Goal: Entertainment & Leisure: Consume media (video, audio)

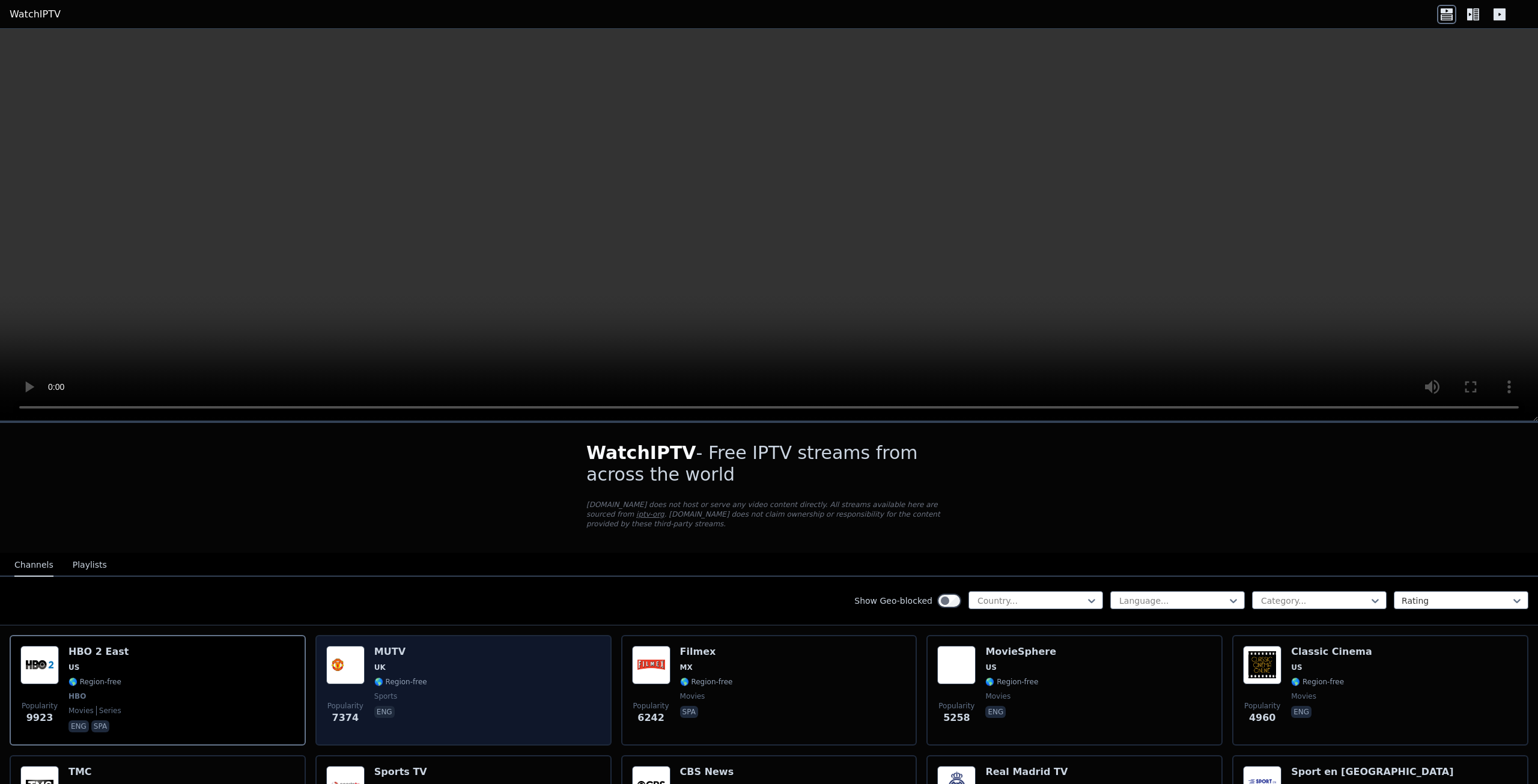
click at [388, 645] on h6 "MUTV" at bounding box center [400, 651] width 53 height 12
click at [339, 648] on img at bounding box center [345, 665] width 38 height 38
click at [397, 652] on div "MUTV UK 🌎 Region-free sports eng" at bounding box center [400, 690] width 53 height 89
click at [397, 645] on h6 "MUTV" at bounding box center [400, 651] width 53 height 12
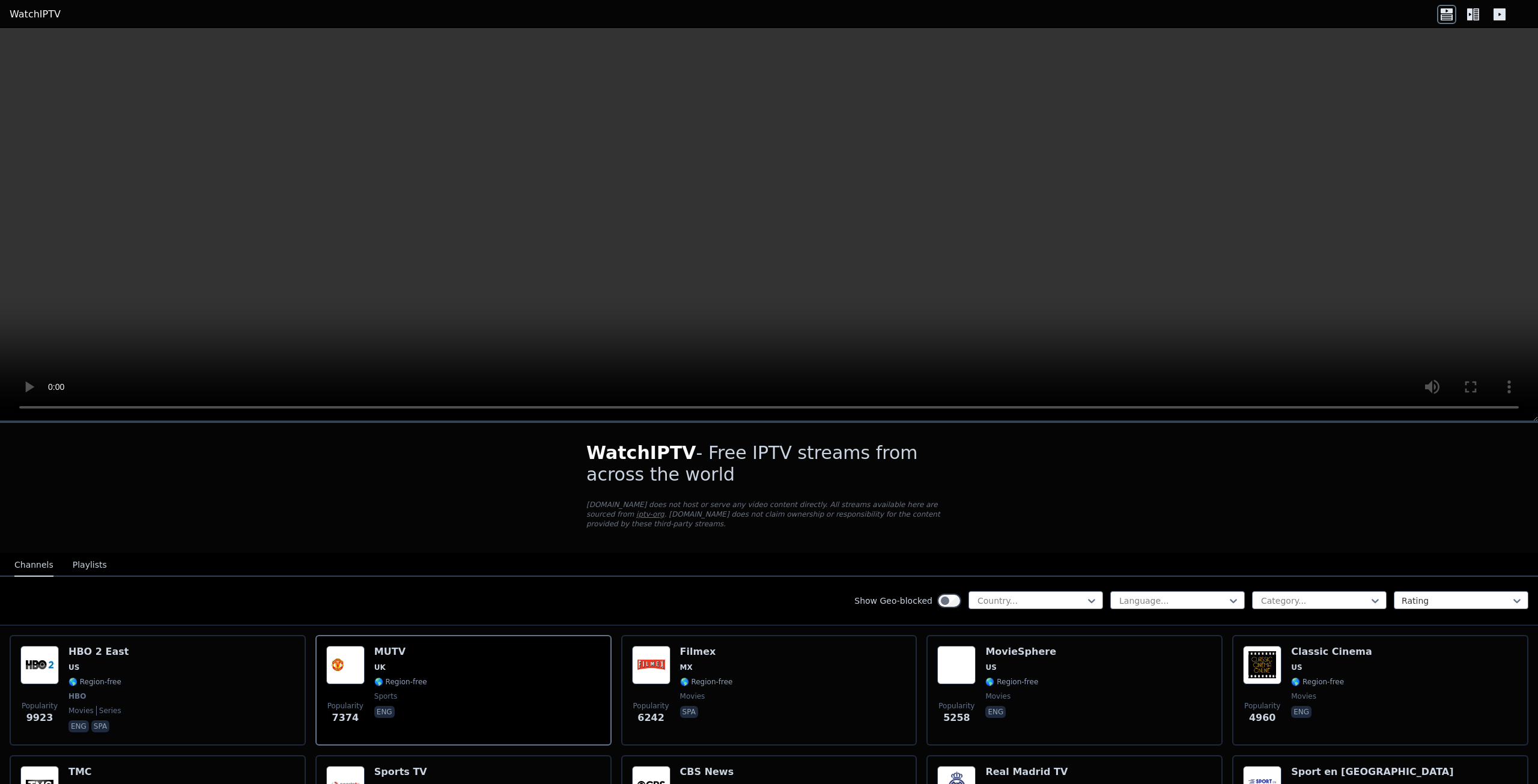
click at [82, 561] on button "Playlists" at bounding box center [90, 565] width 34 height 23
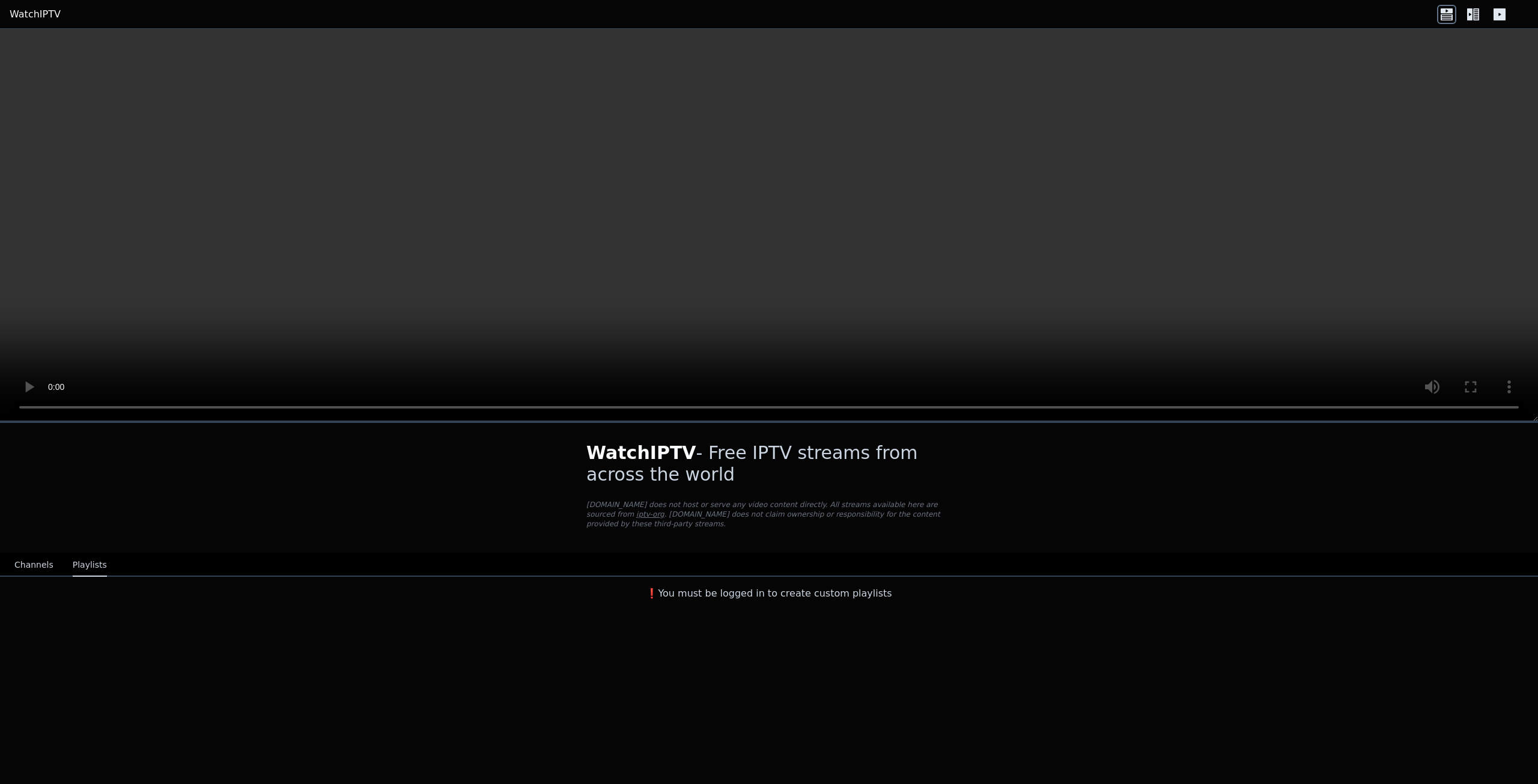
drag, startPoint x: 39, startPoint y: 556, endPoint x: 552, endPoint y: 557, distance: 513.0
click at [40, 556] on button "Channels" at bounding box center [33, 565] width 39 height 23
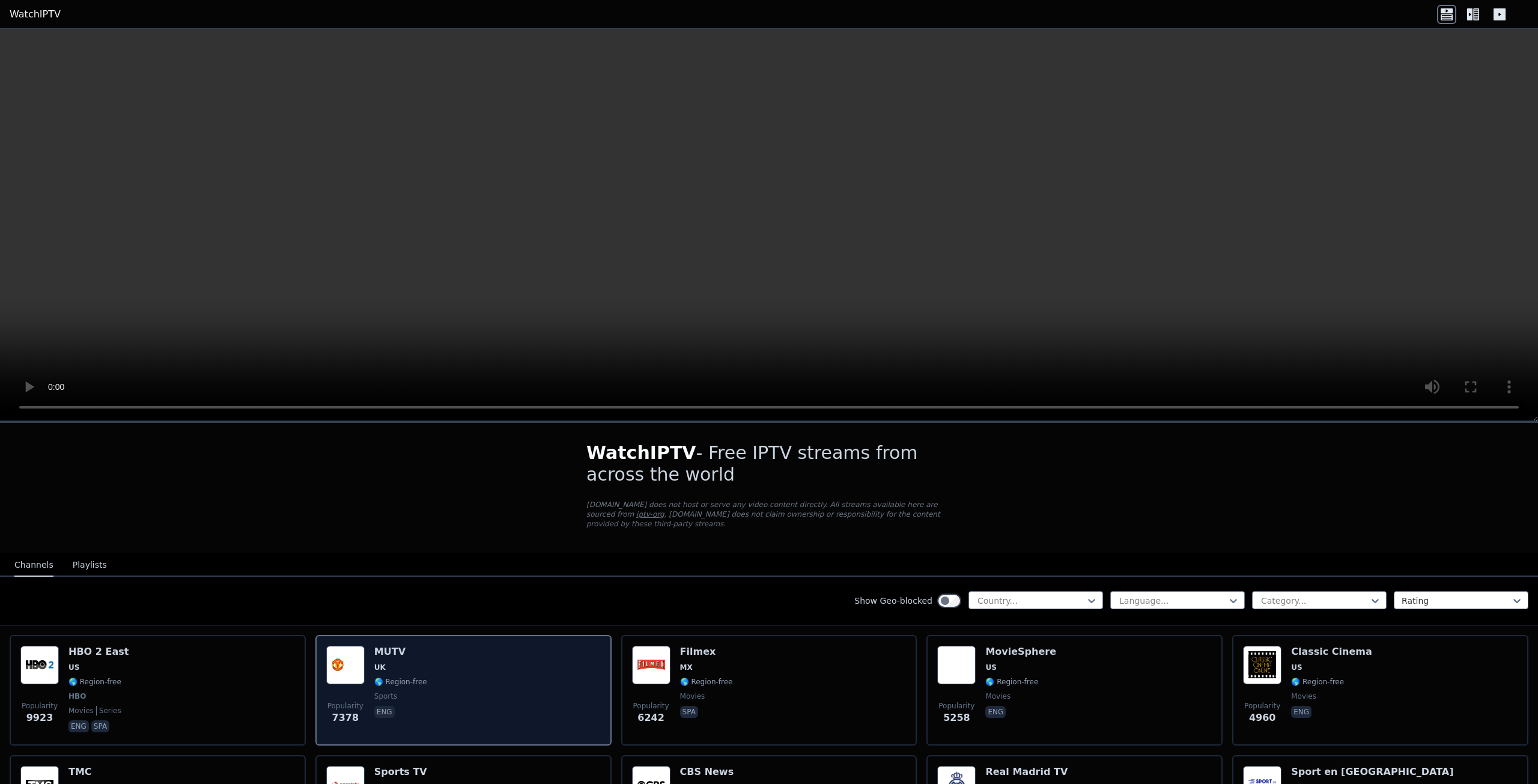
click at [367, 648] on div "Popularity 7378 MUTV UK 🌎 Region-free sports eng" at bounding box center [463, 690] width 274 height 89
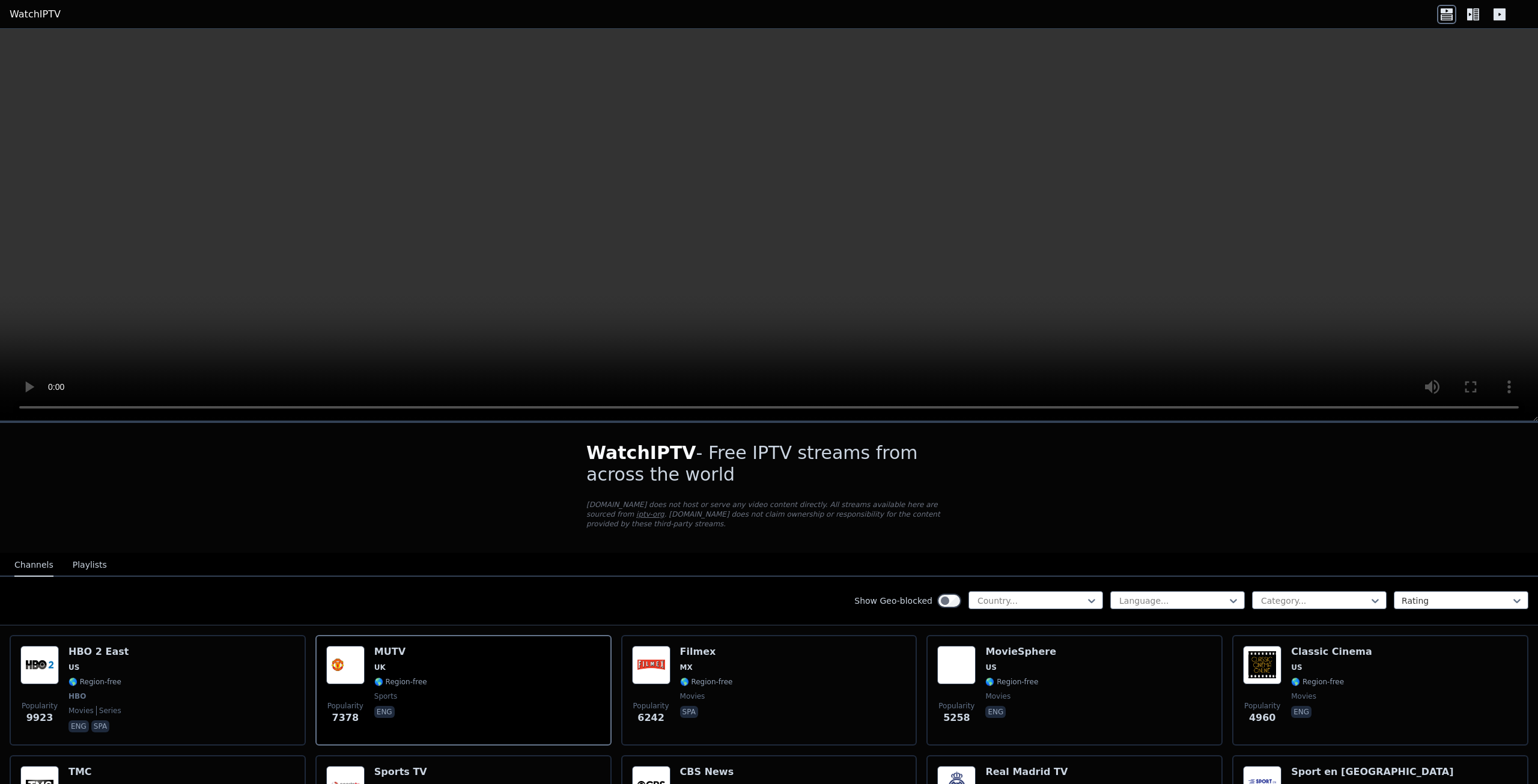
drag, startPoint x: 581, startPoint y: 302, endPoint x: 561, endPoint y: 300, distance: 20.1
click at [577, 302] on video at bounding box center [769, 225] width 1538 height 392
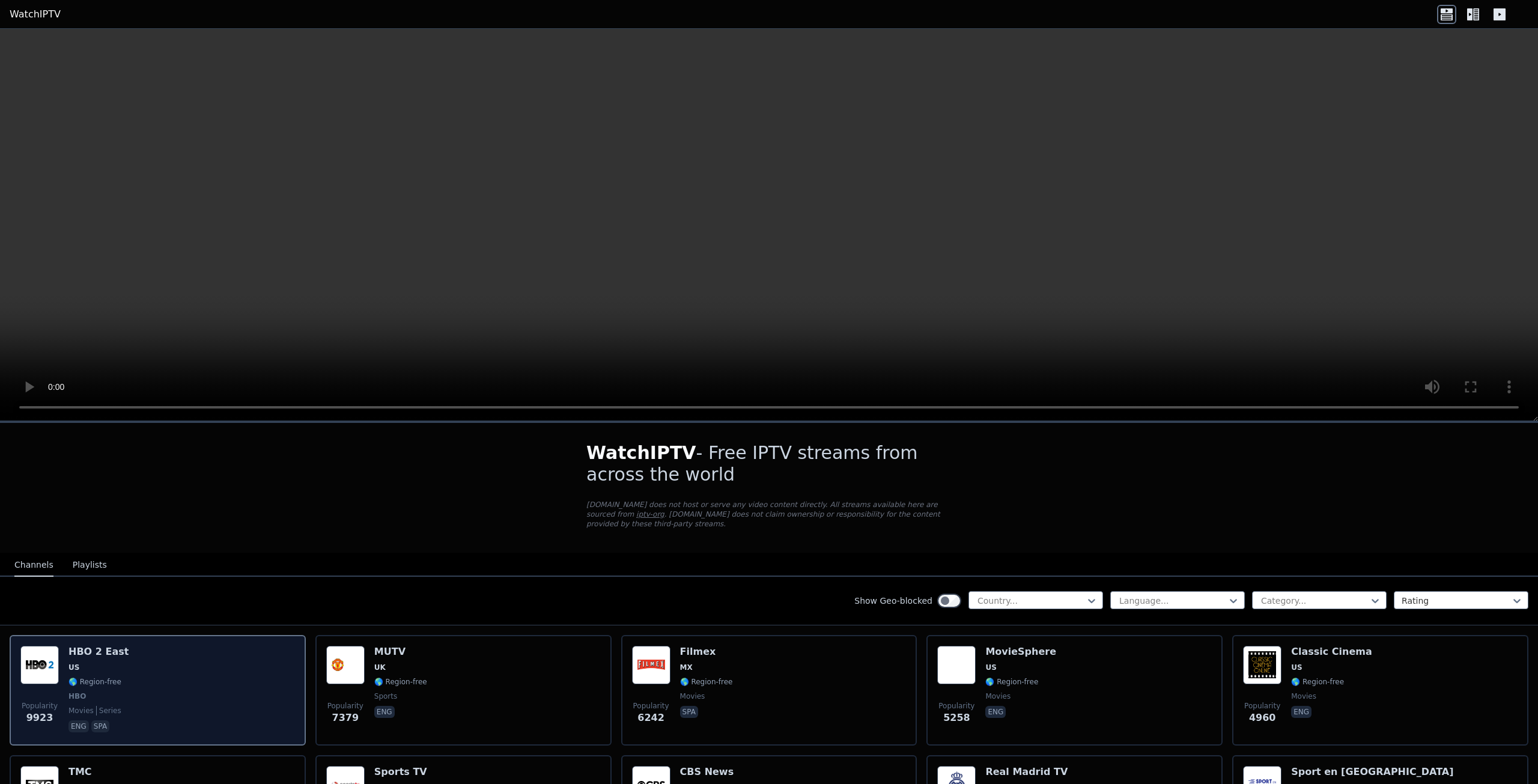
click at [187, 674] on div "Popularity 9923 HBO 2 East US 🌎 Region-free HBO movies series eng spa" at bounding box center [158, 690] width 274 height 89
click at [212, 665] on div "Popularity 9923 HBO 2 East US 🌎 Region-free HBO movies series eng spa" at bounding box center [158, 690] width 274 height 89
click at [36, 645] on img at bounding box center [40, 665] width 38 height 38
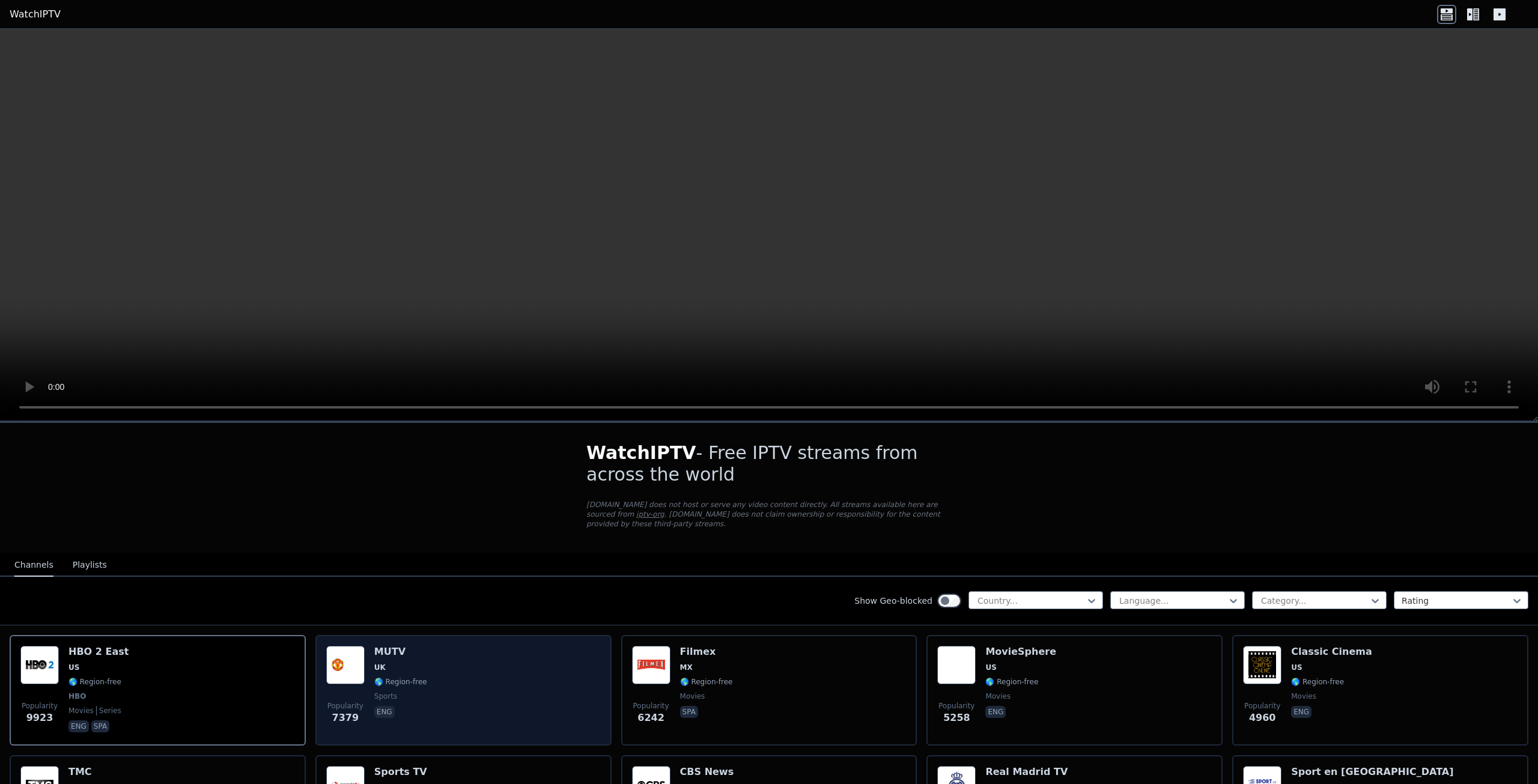
click at [395, 650] on div "MUTV UK 🌎 Region-free sports eng" at bounding box center [400, 690] width 53 height 89
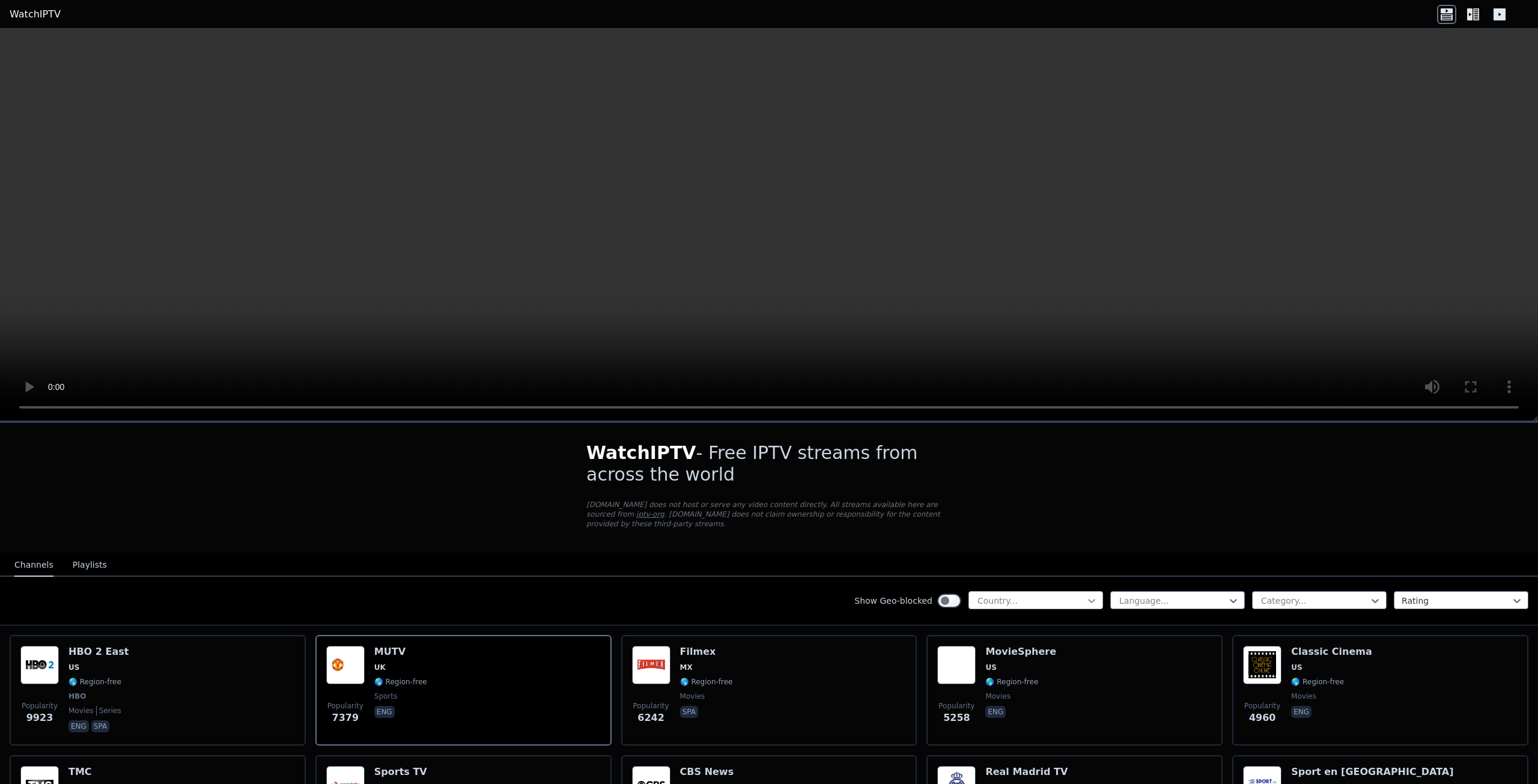
click at [1085, 595] on icon at bounding box center [1091, 600] width 12 height 12
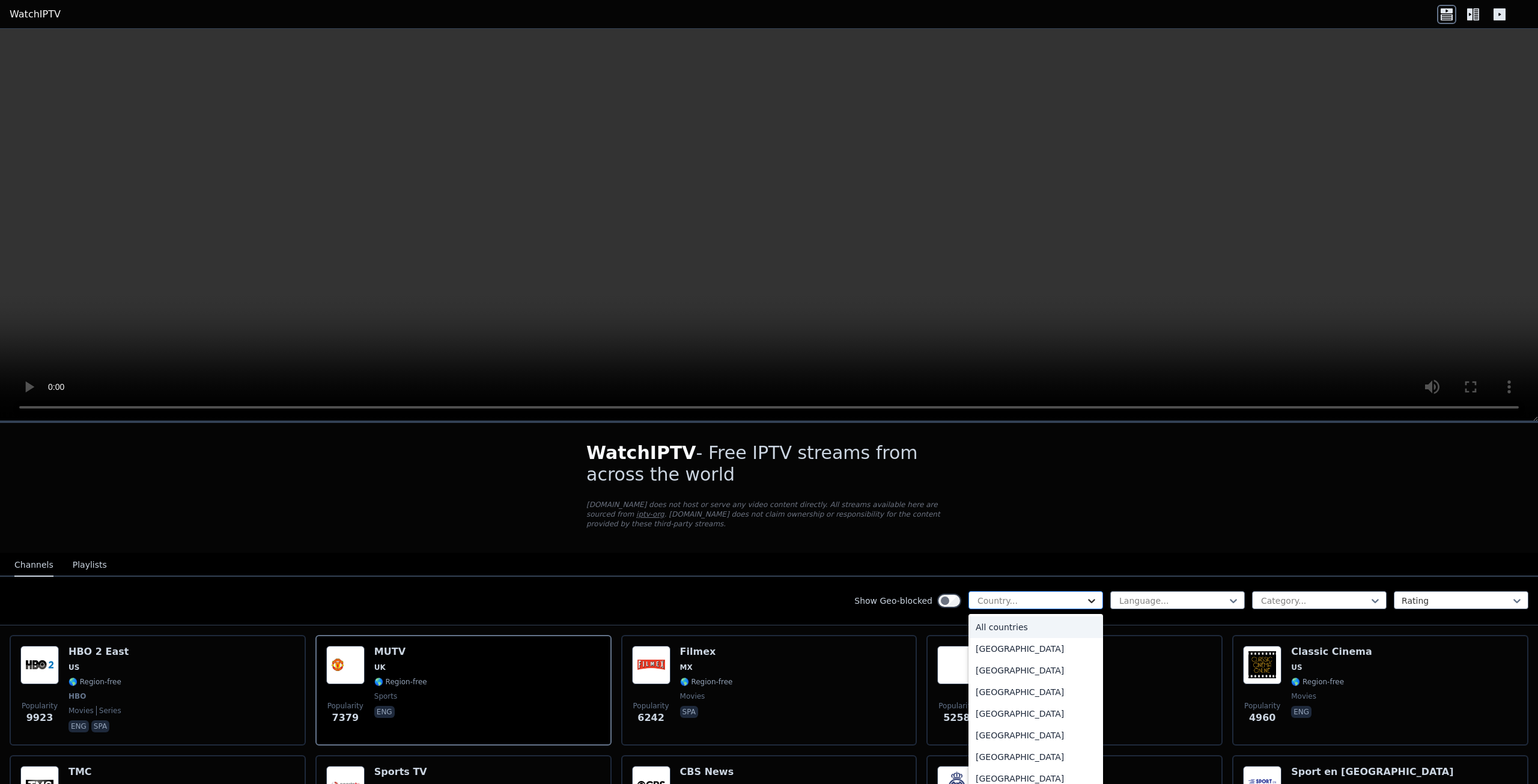
click at [1085, 595] on icon at bounding box center [1091, 600] width 12 height 12
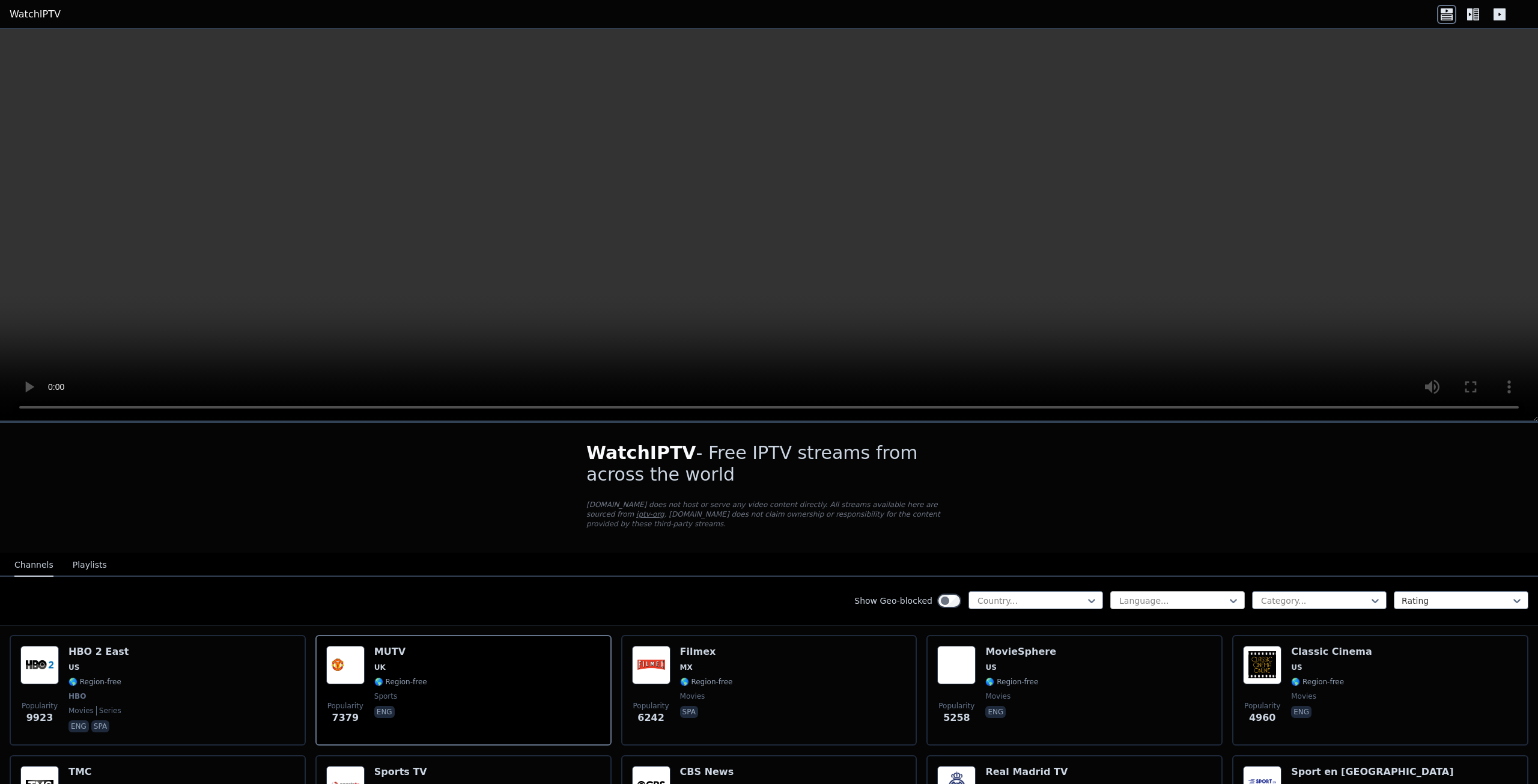
click at [1166, 595] on div at bounding box center [1172, 600] width 110 height 12
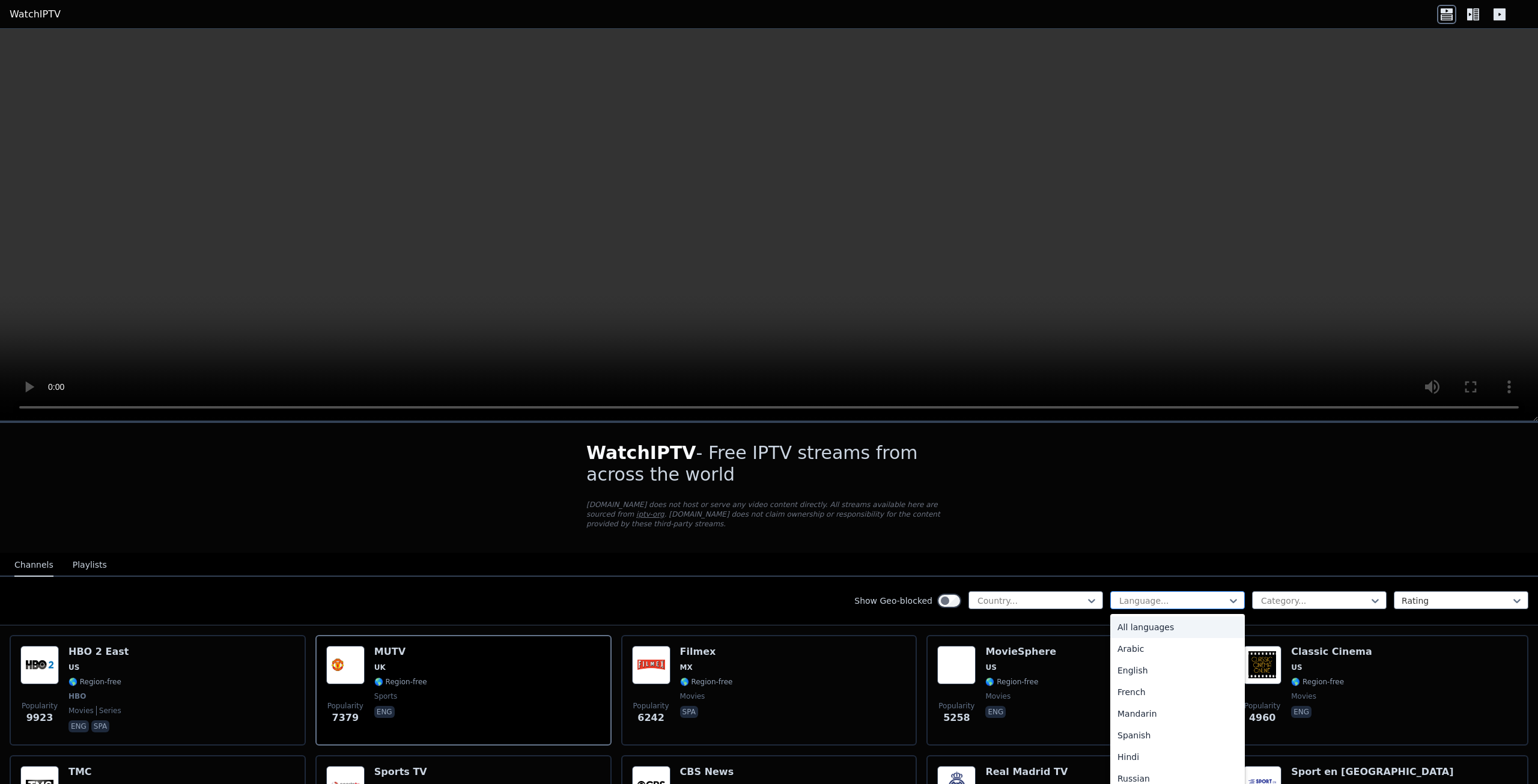
click at [1166, 595] on div at bounding box center [1172, 600] width 110 height 12
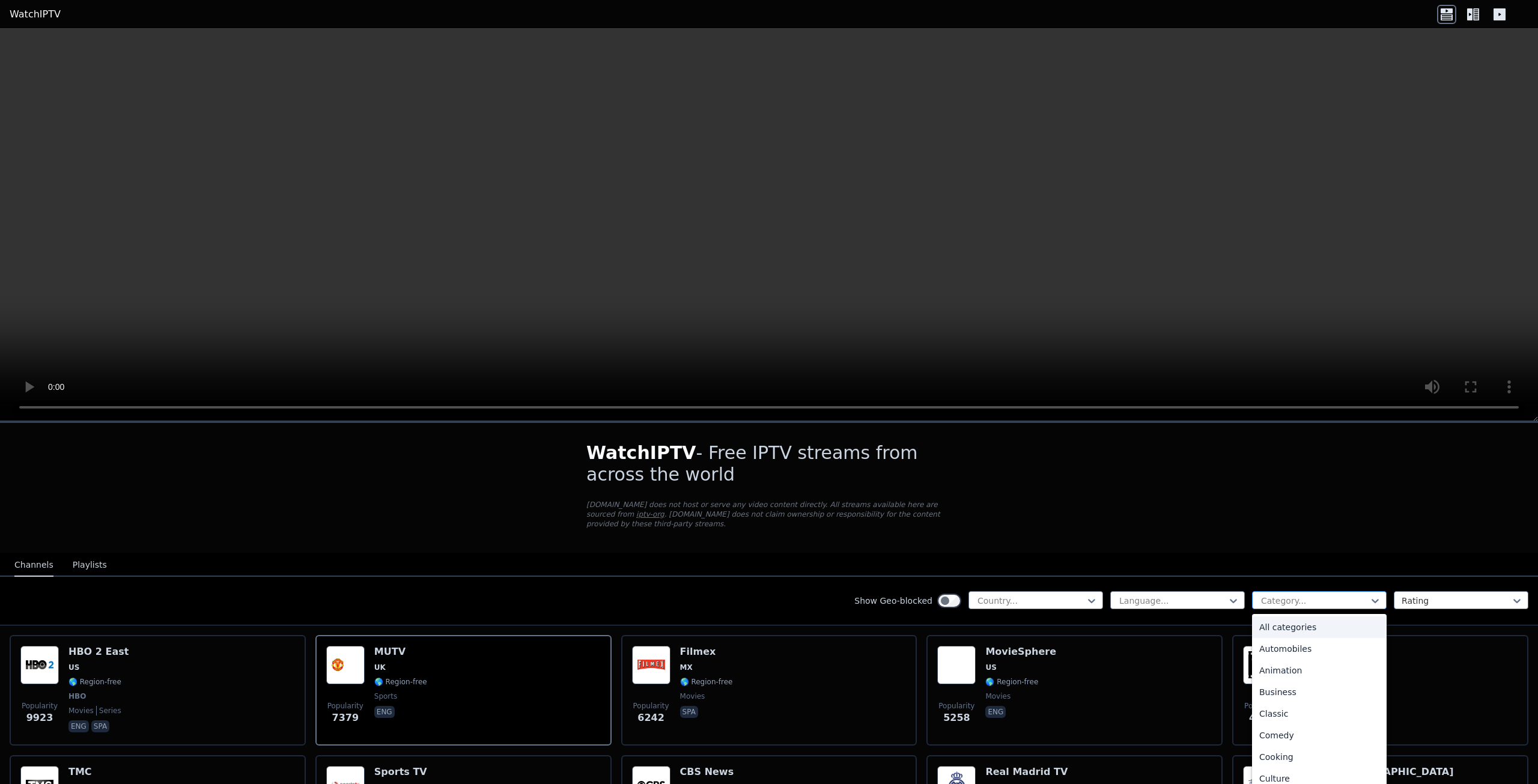
click at [1288, 595] on div at bounding box center [1315, 600] width 110 height 12
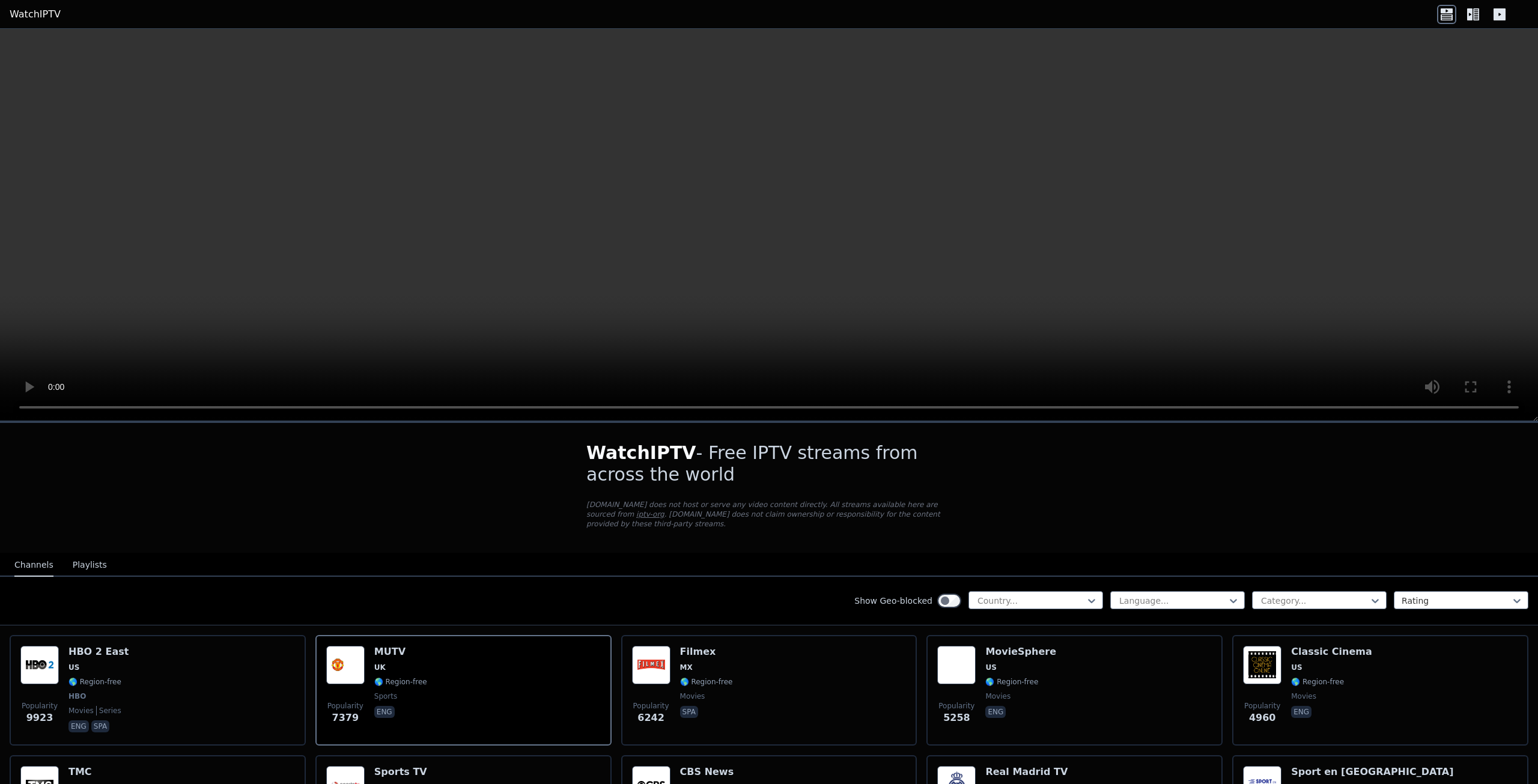
click at [1470, 18] on icon at bounding box center [1470, 14] width 6 height 12
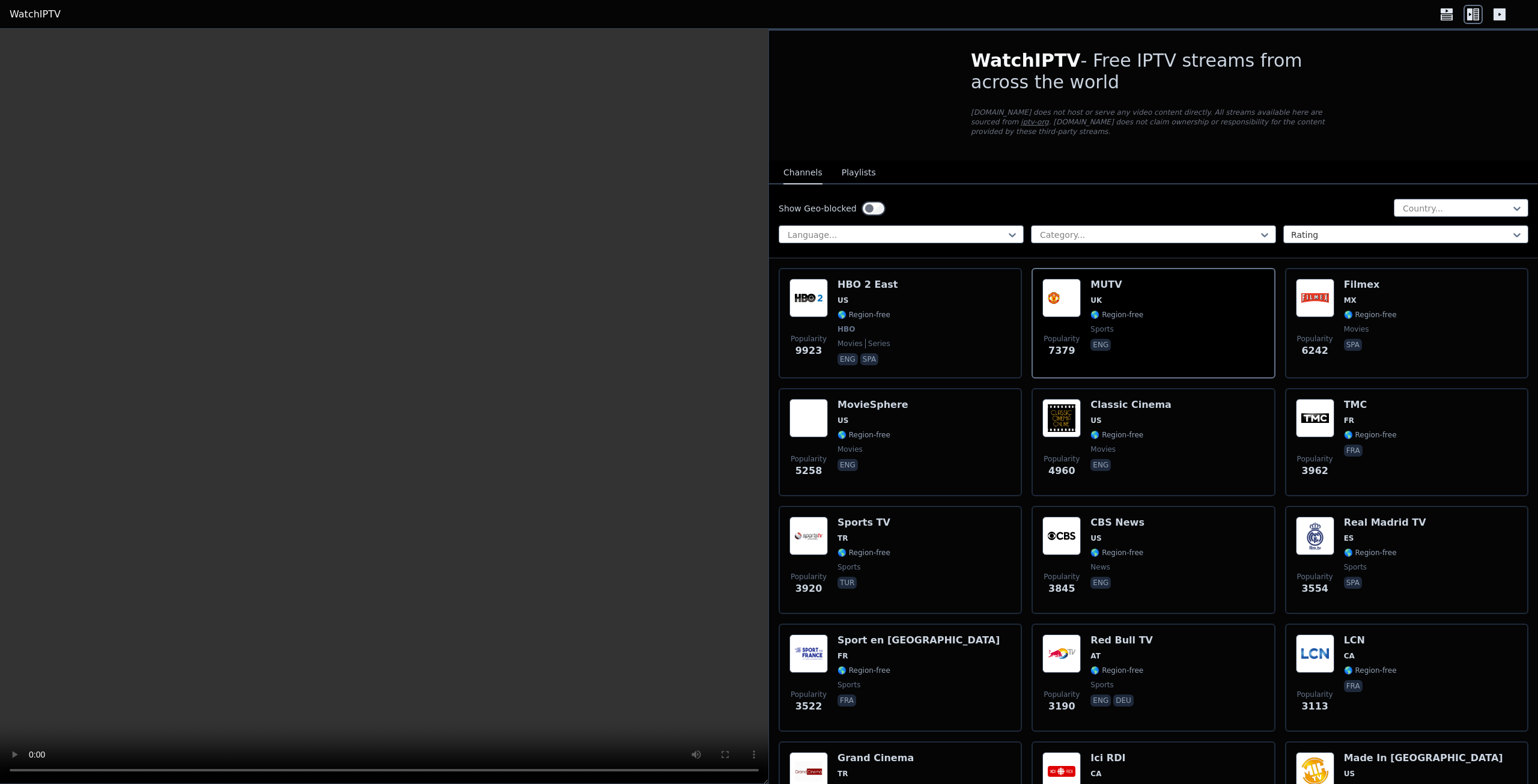
click at [1508, 16] on icon at bounding box center [1499, 14] width 19 height 19
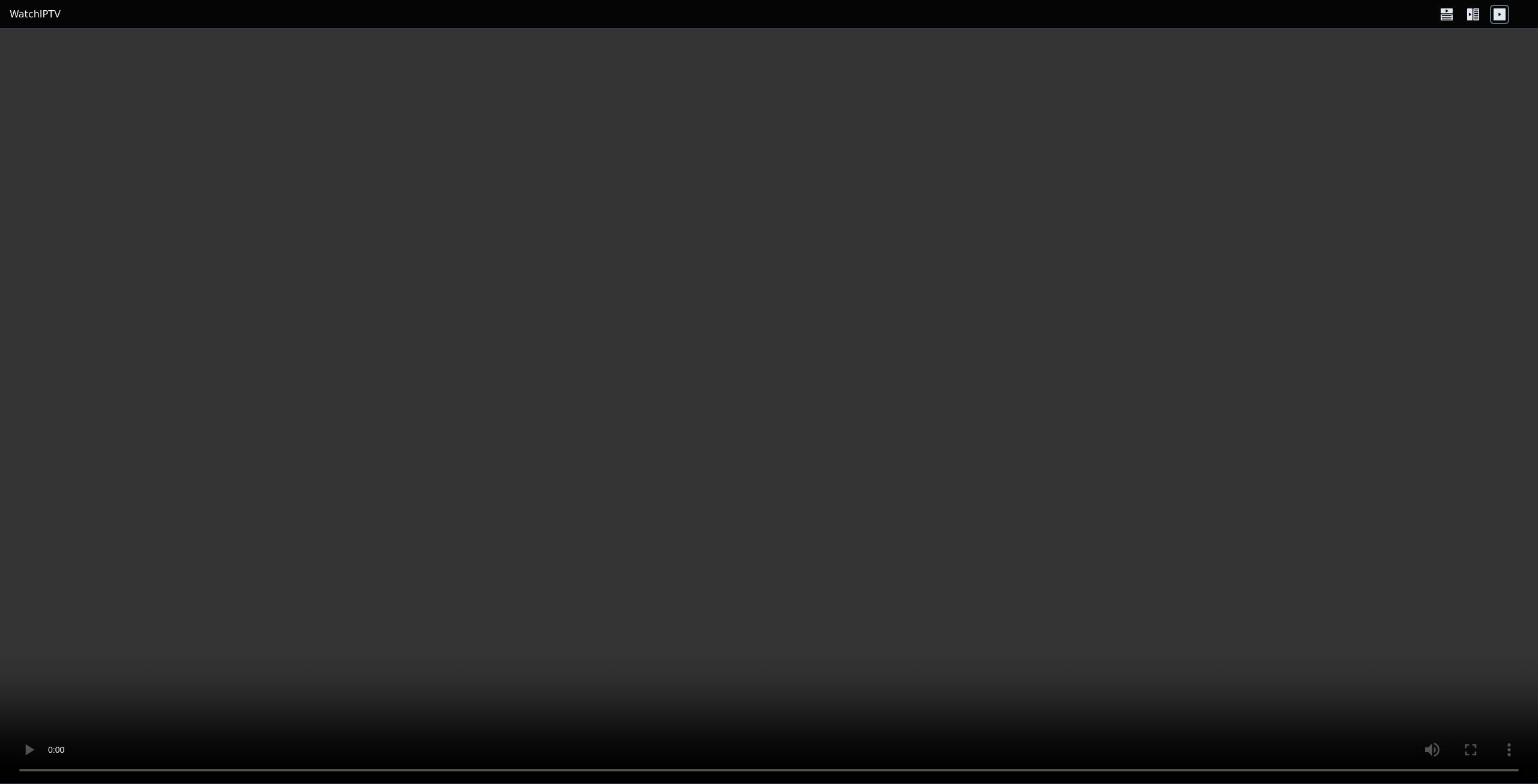
click at [1450, 14] on icon at bounding box center [1446, 17] width 12 height 6
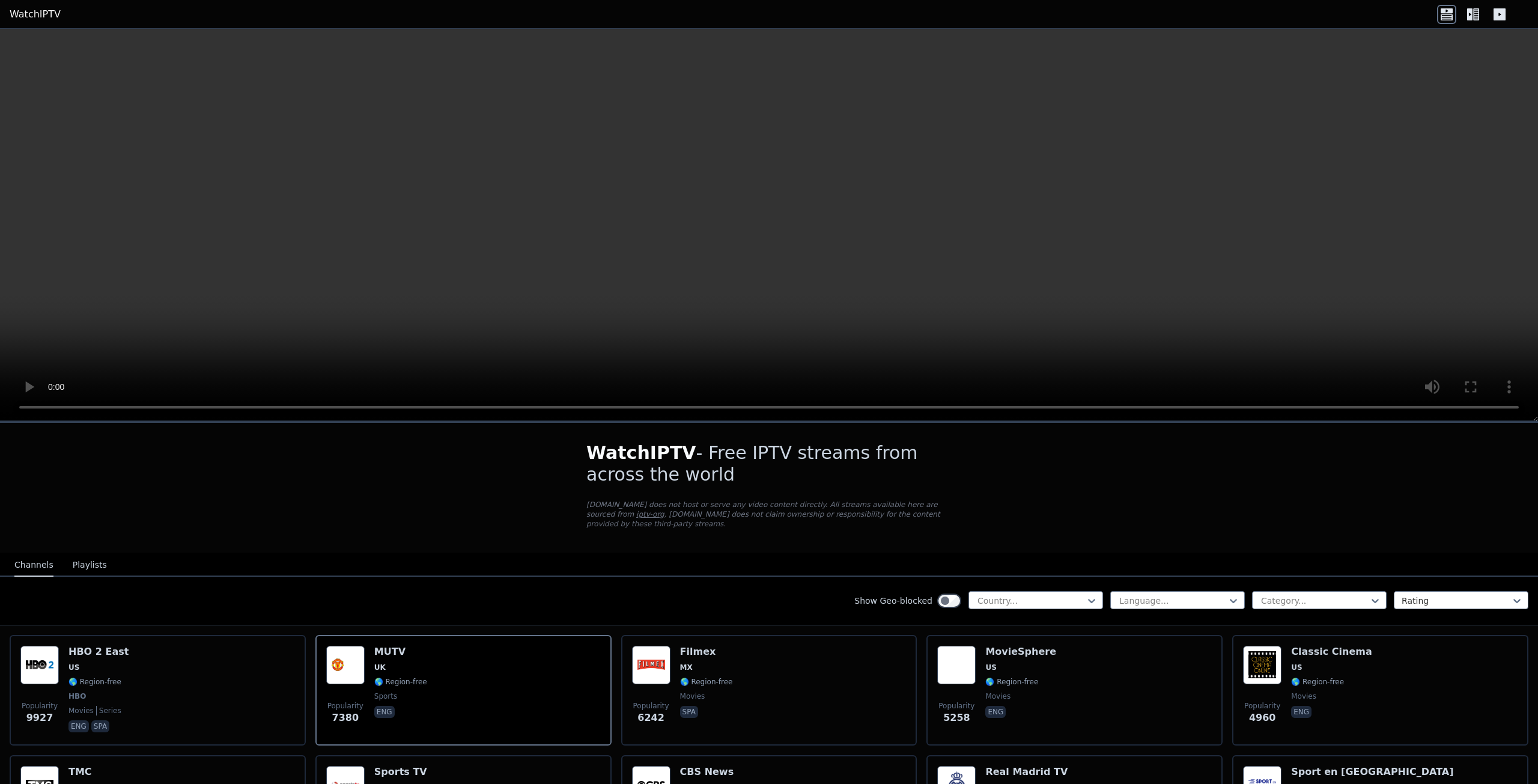
click at [738, 426] on div "WatchIPTV - Free IPTV streams from across the world [DOMAIN_NAME] does not host…" at bounding box center [769, 488] width 404 height 130
click at [685, 475] on h1 "WatchIPTV - Free IPTV streams from across the world" at bounding box center [769, 463] width 366 height 43
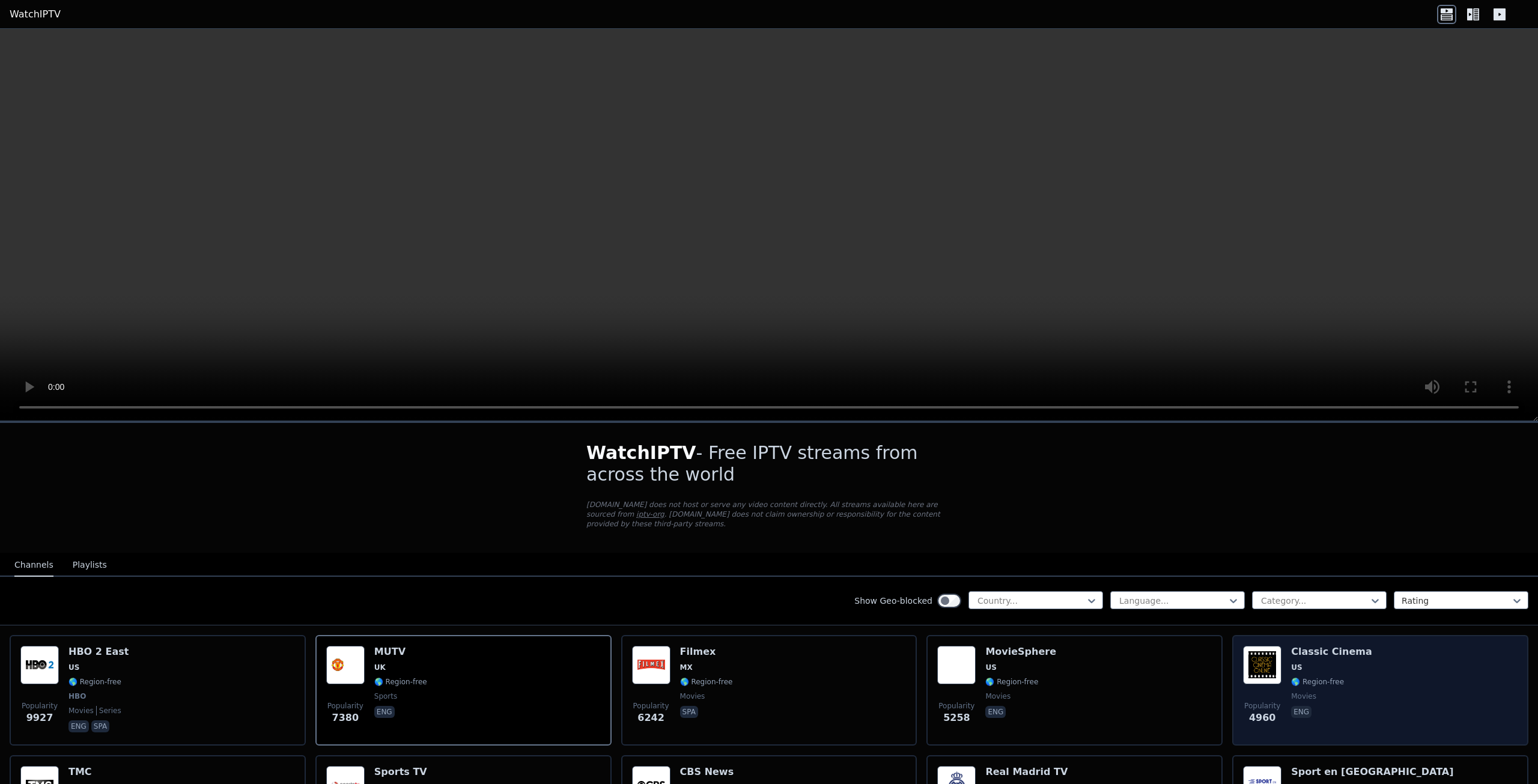
click at [1300, 677] on span "🌎 Region-free" at bounding box center [1317, 682] width 53 height 10
click at [1291, 650] on div "Classic Cinema US 🌎 Region-free movies eng" at bounding box center [1332, 690] width 81 height 89
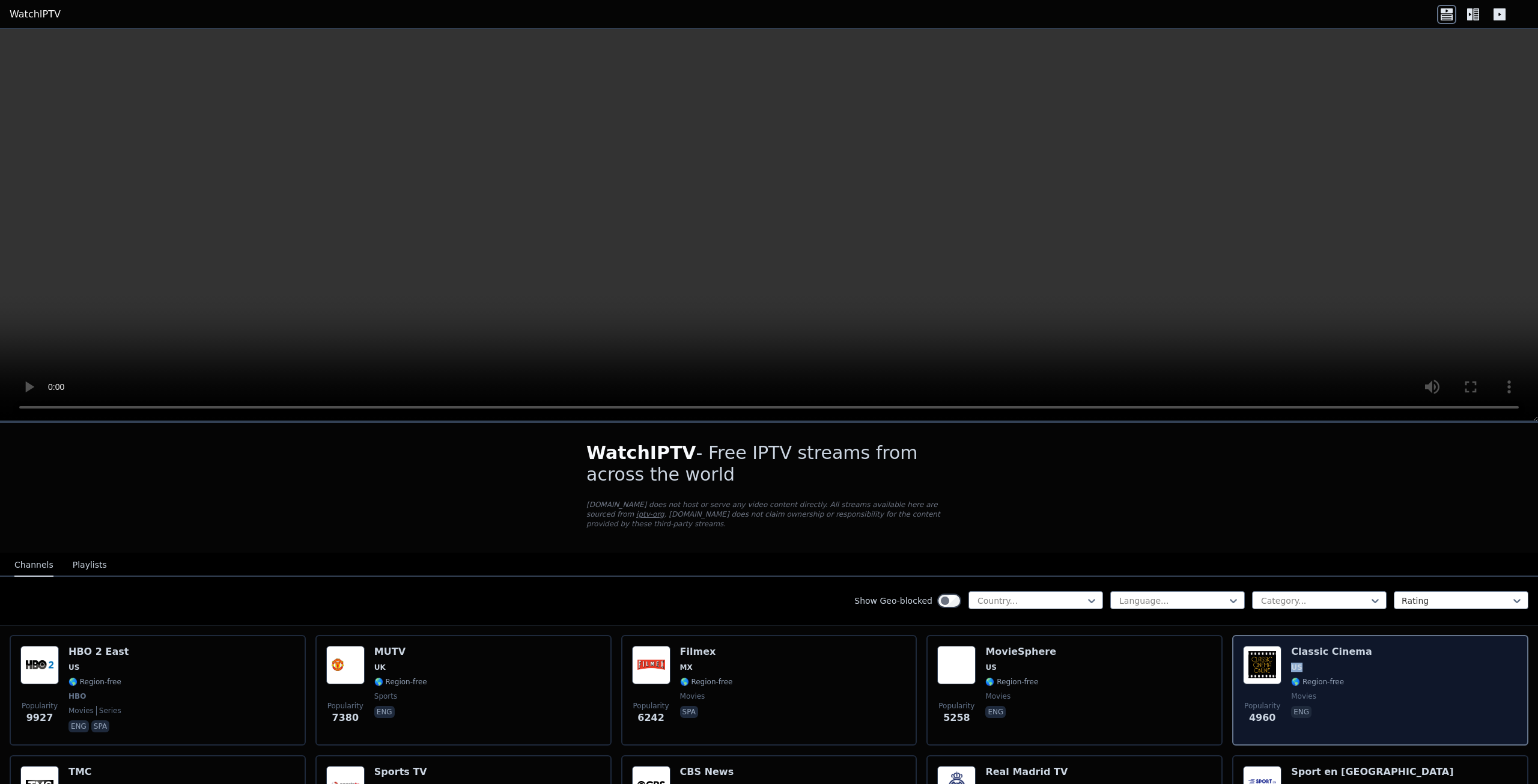
click at [1291, 650] on div "Classic Cinema US 🌎 Region-free movies eng" at bounding box center [1332, 690] width 81 height 89
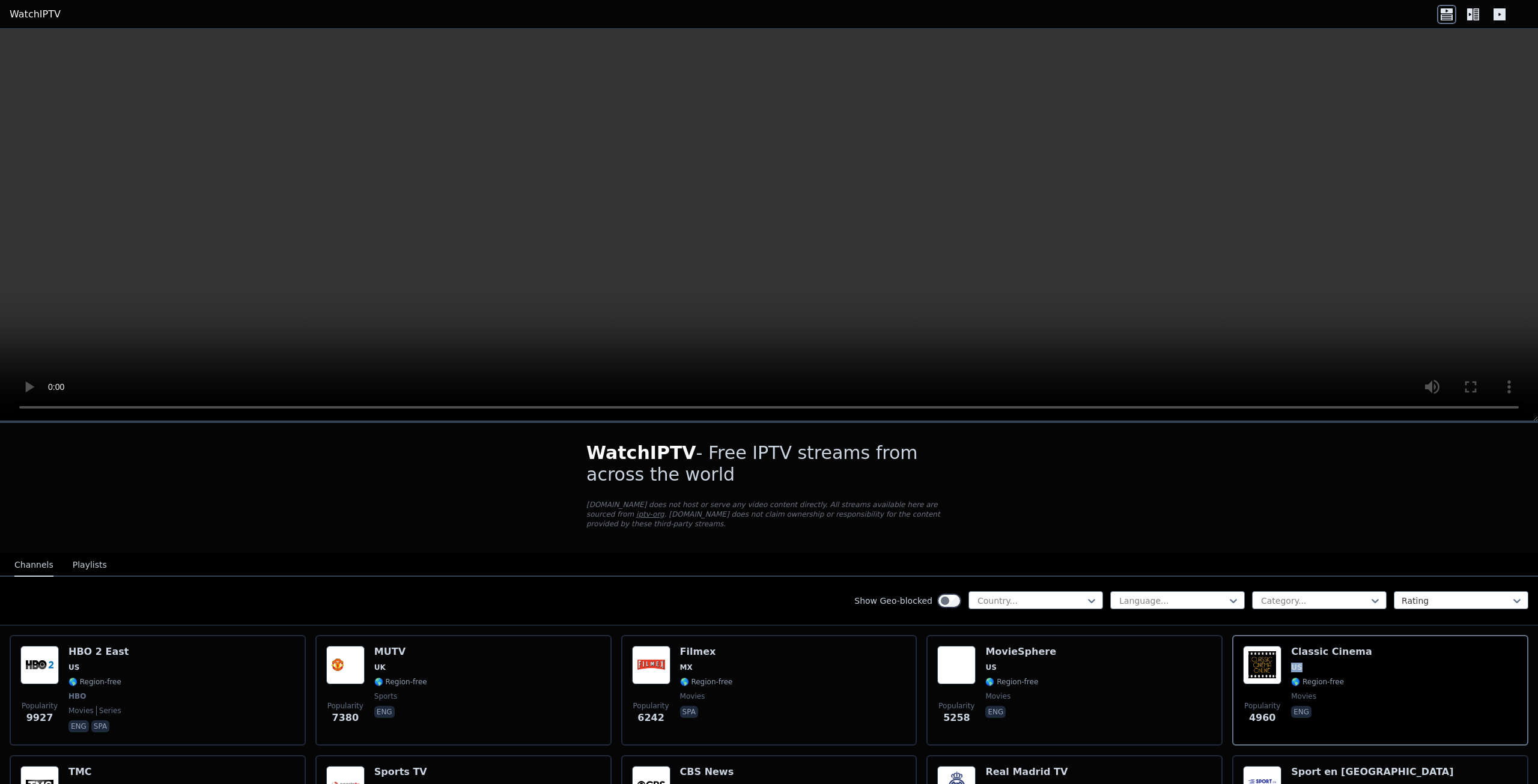
drag, startPoint x: 168, startPoint y: 242, endPoint x: 185, endPoint y: 232, distance: 19.7
